Goal: Transaction & Acquisition: Purchase product/service

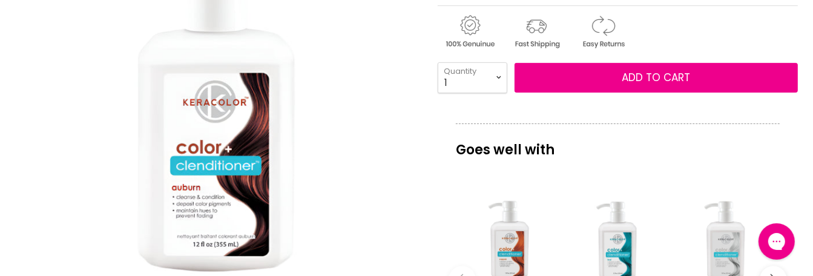
scroll to position [242, 0]
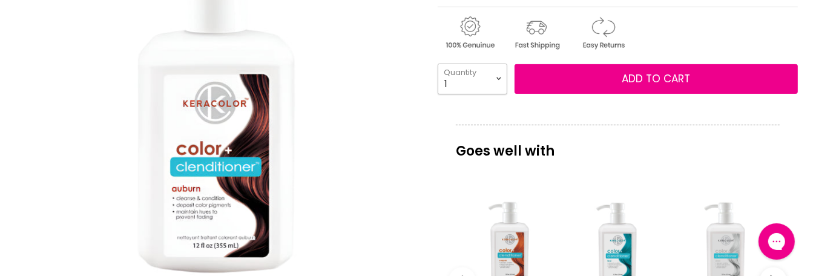
click at [496, 77] on select "1 2 3 4 5 6 7 8 9 10+" at bounding box center [473, 79] width 70 height 30
select select "2"
click at [438, 64] on select "1 2 3 4 5 6 7 8 9 10+" at bounding box center [473, 79] width 70 height 30
type input "2"
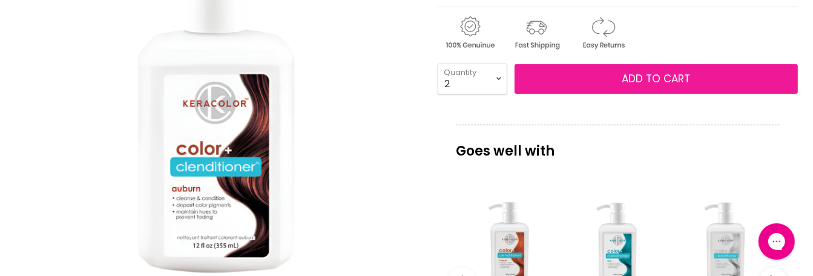
click at [568, 74] on button "Add to cart" at bounding box center [655, 79] width 283 height 30
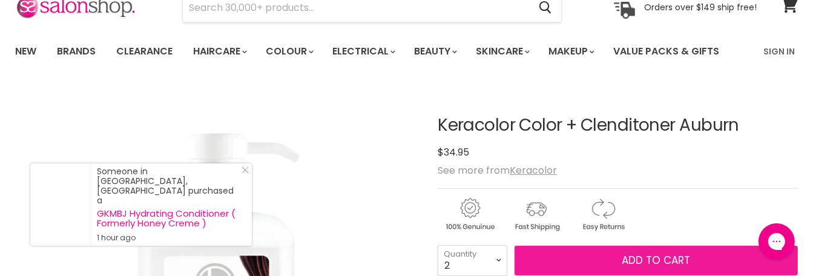
scroll to position [0, 0]
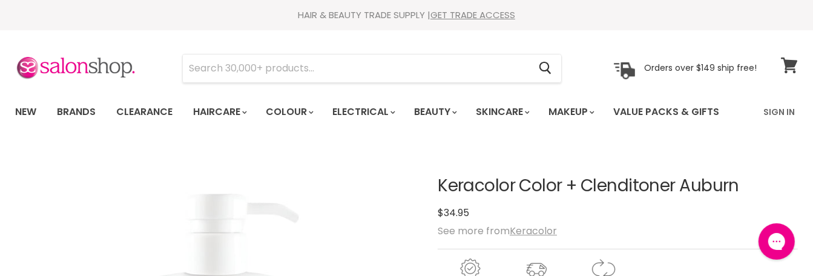
click at [789, 61] on icon at bounding box center [789, 66] width 16 height 16
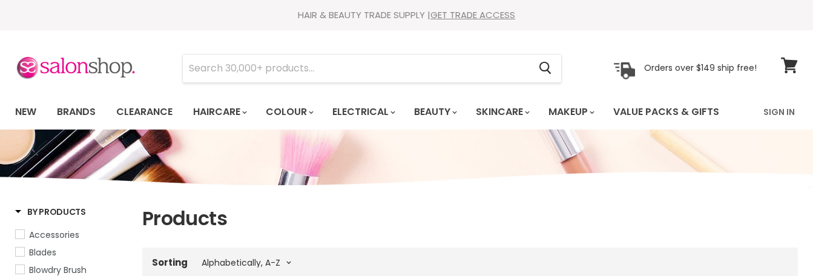
select select "title-ascending"
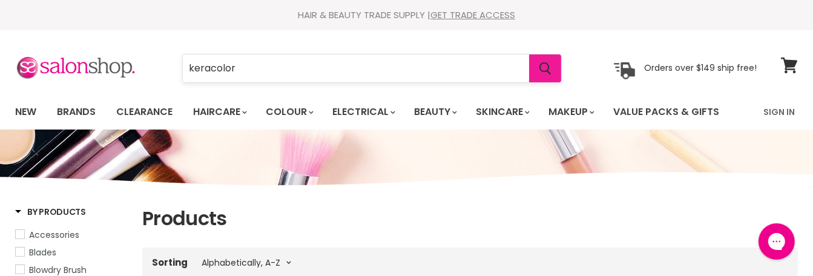
type input "keracolor"
click at [544, 62] on icon "Search" at bounding box center [545, 68] width 12 height 13
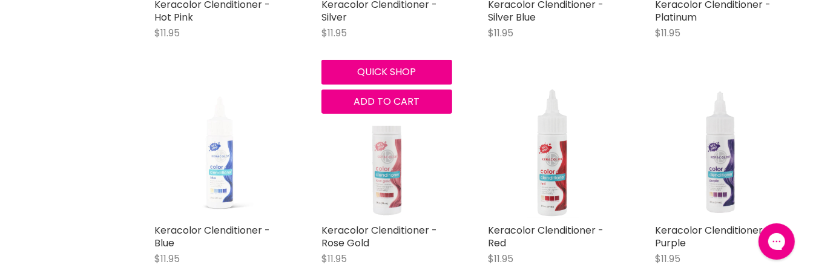
scroll to position [484, 0]
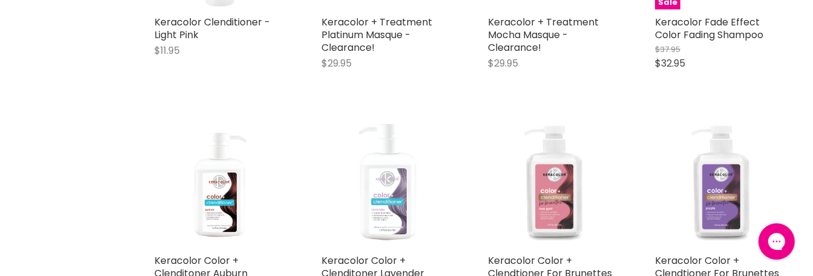
scroll to position [908, 0]
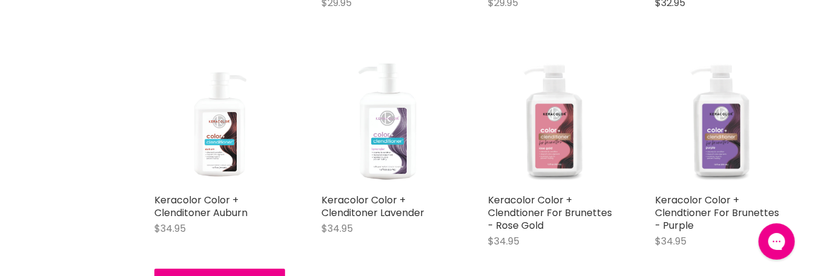
click at [216, 143] on img "Main content" at bounding box center [219, 122] width 131 height 131
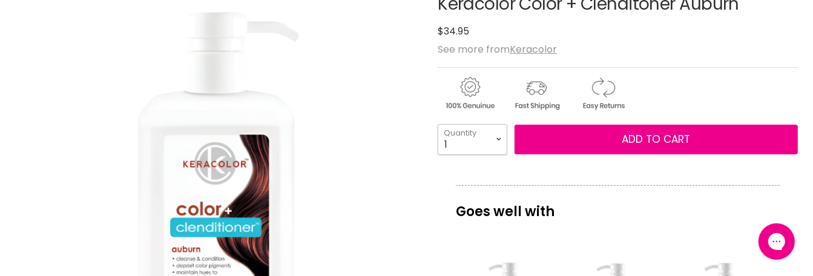
click at [499, 139] on select "1 2 3 4 5 6 7 8 9 10+" at bounding box center [473, 139] width 70 height 30
select select "2"
click at [438, 124] on select "1 2 3 4 5 6 7 8 9 10+" at bounding box center [473, 139] width 70 height 30
type input "2"
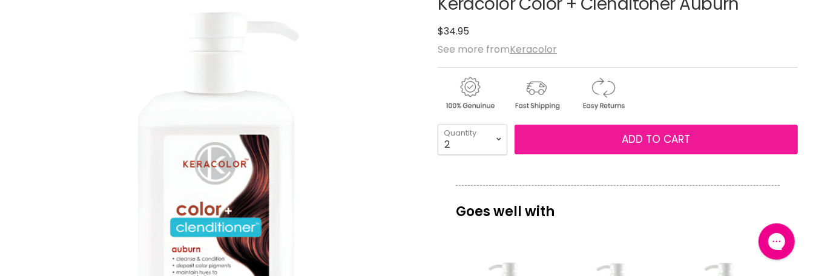
click at [600, 137] on button "Add to cart" at bounding box center [655, 140] width 283 height 30
click at [655, 136] on span "Add to cart" at bounding box center [656, 139] width 68 height 15
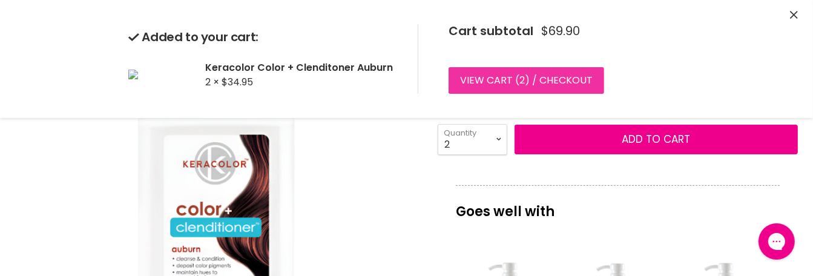
click at [509, 74] on link "View cart ( 2 ) / Checkout" at bounding box center [527, 80] width 156 height 27
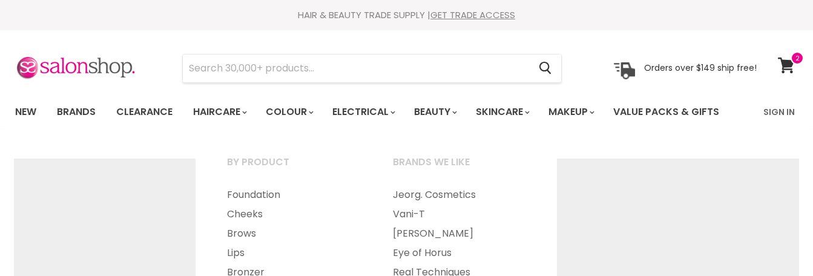
select select "title-ascending"
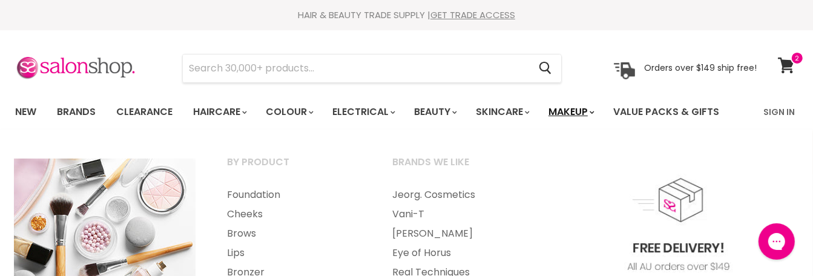
click at [579, 111] on link "Makeup" at bounding box center [570, 111] width 62 height 25
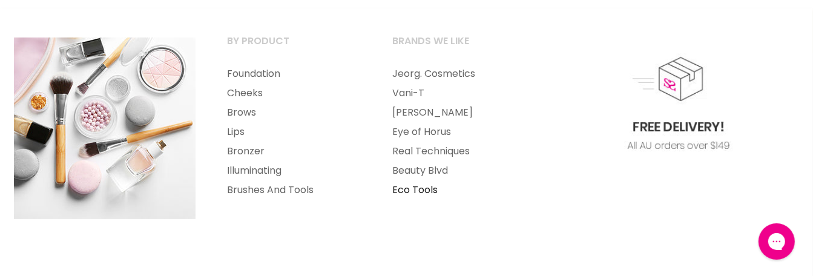
click at [394, 189] on link "Eco Tools" at bounding box center [459, 189] width 163 height 19
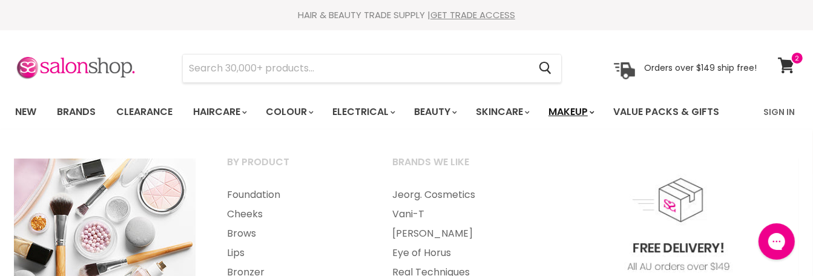
click at [579, 112] on link "Makeup" at bounding box center [570, 111] width 62 height 25
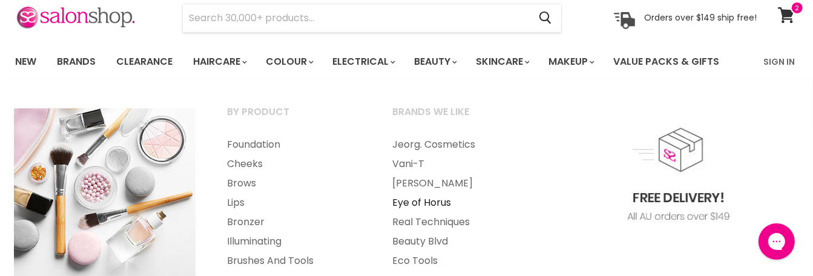
scroll to position [61, 0]
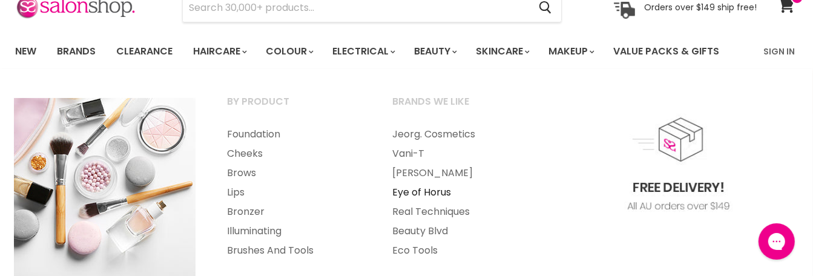
click at [407, 191] on link "Eye of Horus" at bounding box center [459, 192] width 163 height 19
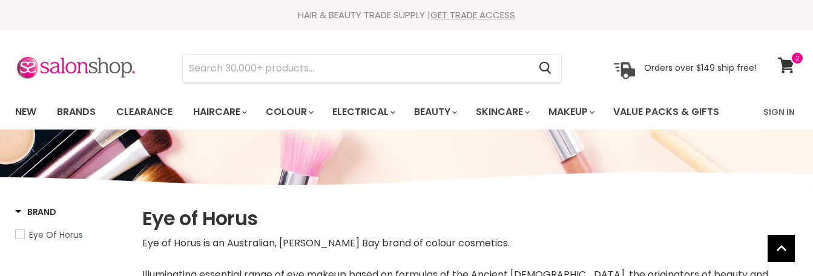
select select "manual"
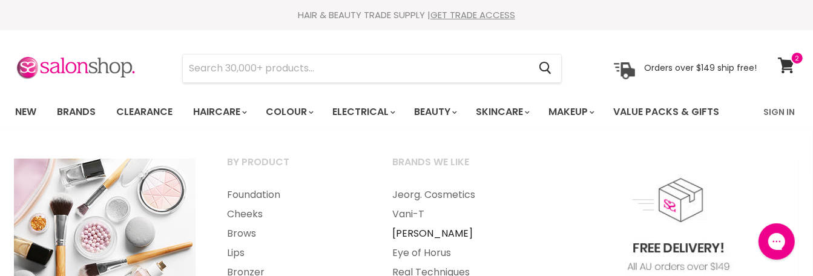
scroll to position [61, 0]
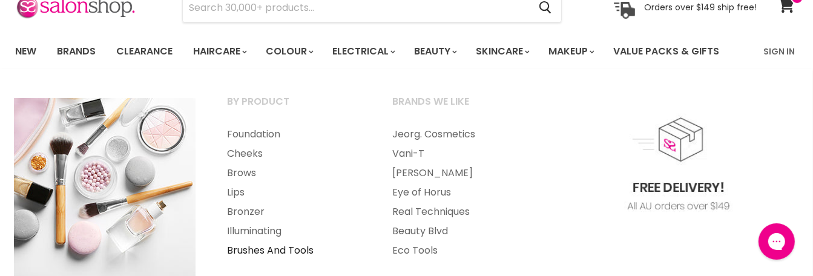
click at [271, 249] on link "Brushes And Tools" at bounding box center [293, 250] width 163 height 19
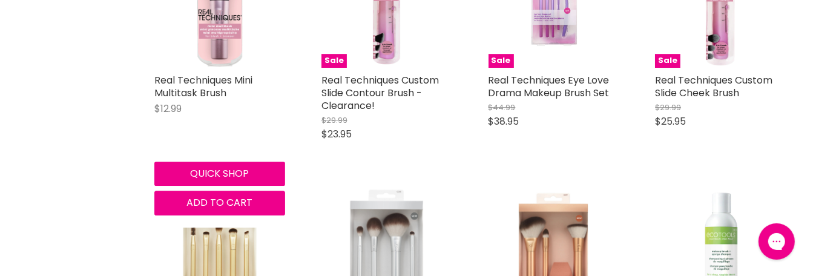
scroll to position [2724, 0]
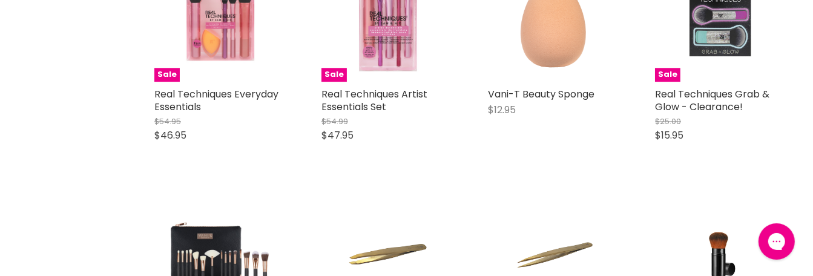
scroll to position [5387, 0]
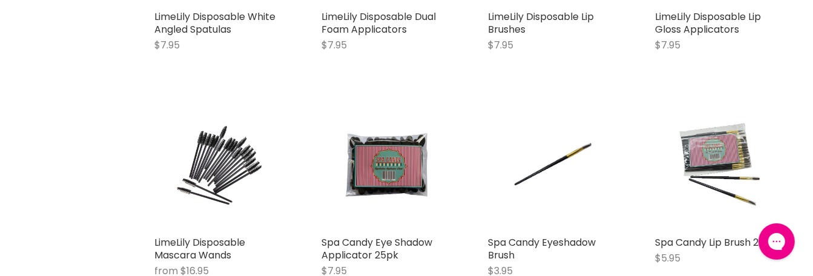
scroll to position [8534, 0]
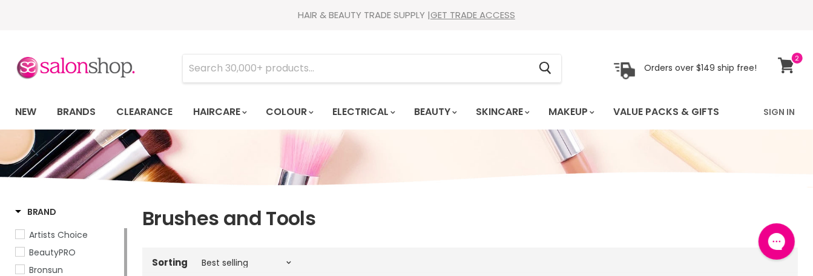
click at [791, 61] on span at bounding box center [796, 57] width 13 height 13
